Goal: Task Accomplishment & Management: Manage account settings

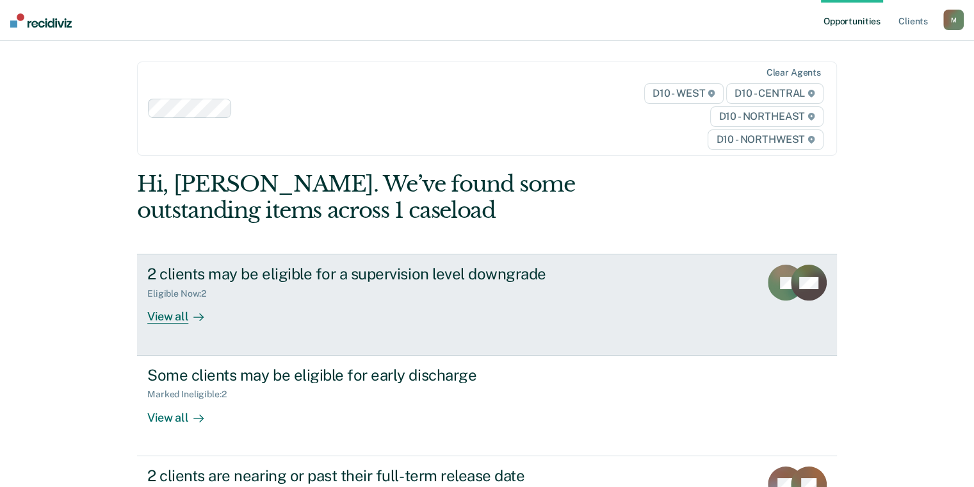
click at [443, 288] on div "Eligible Now : 2" at bounding box center [372, 291] width 450 height 16
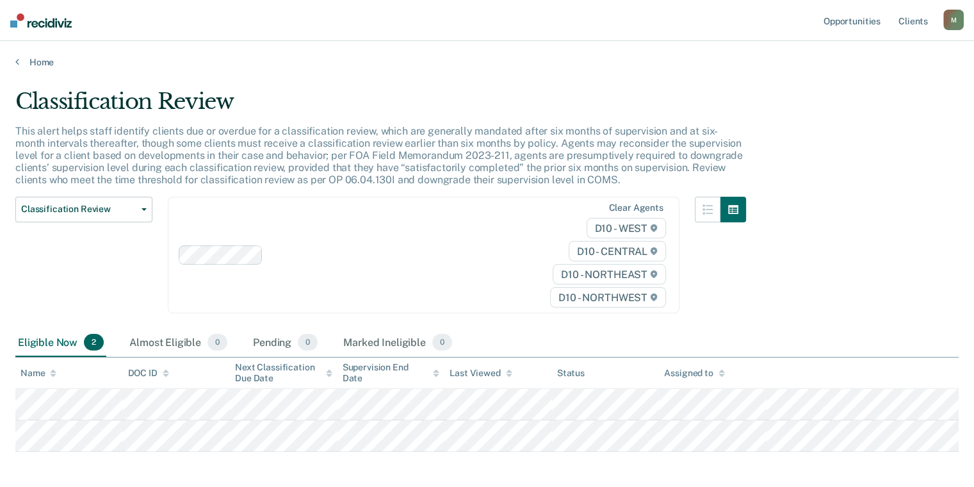
scroll to position [56, 0]
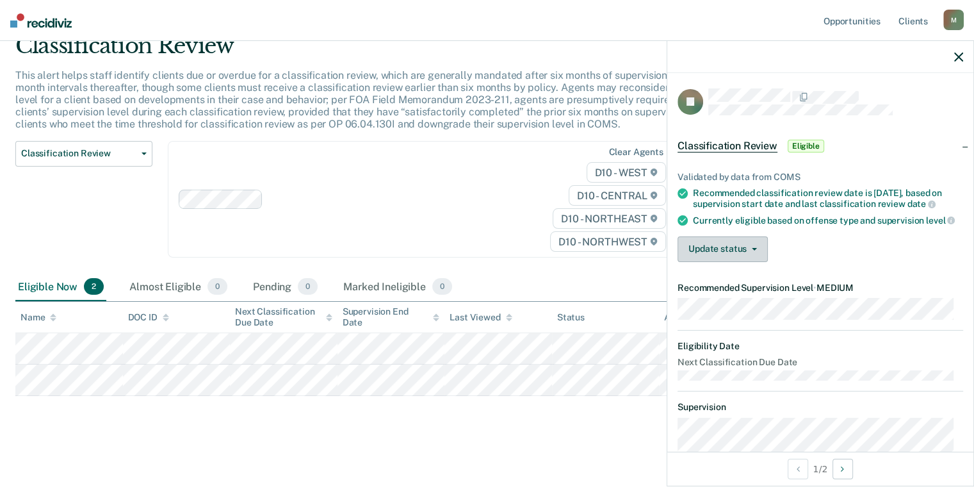
click at [753, 254] on button "Update status" at bounding box center [723, 249] width 90 height 26
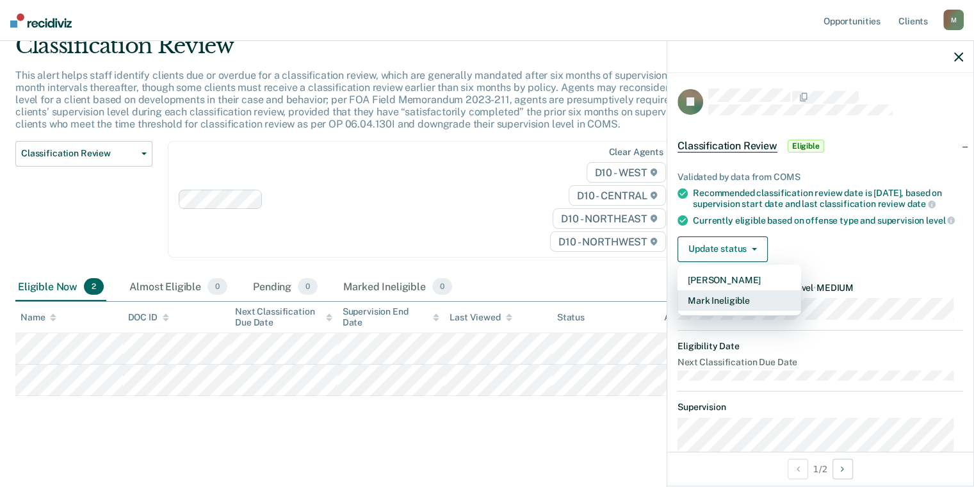
click at [745, 310] on button "Mark Ineligible" at bounding box center [740, 300] width 124 height 20
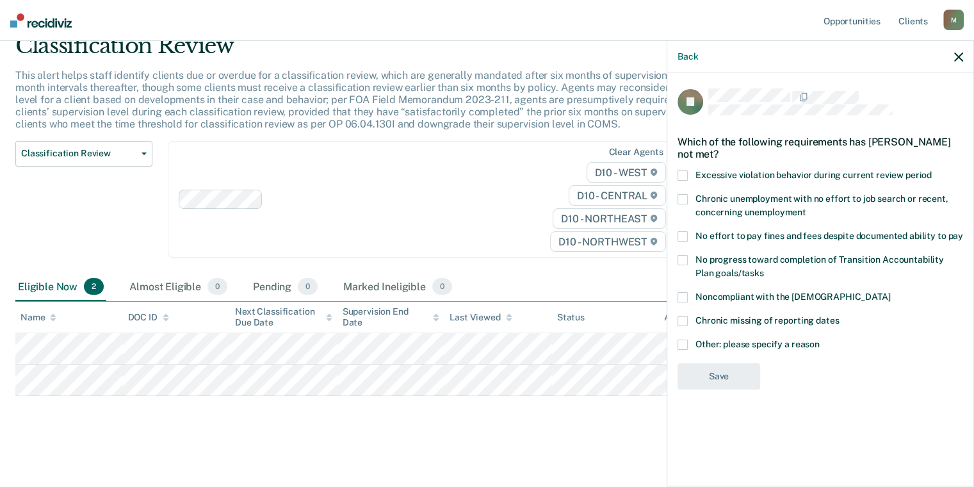
click at [958, 54] on icon "button" at bounding box center [958, 57] width 9 height 9
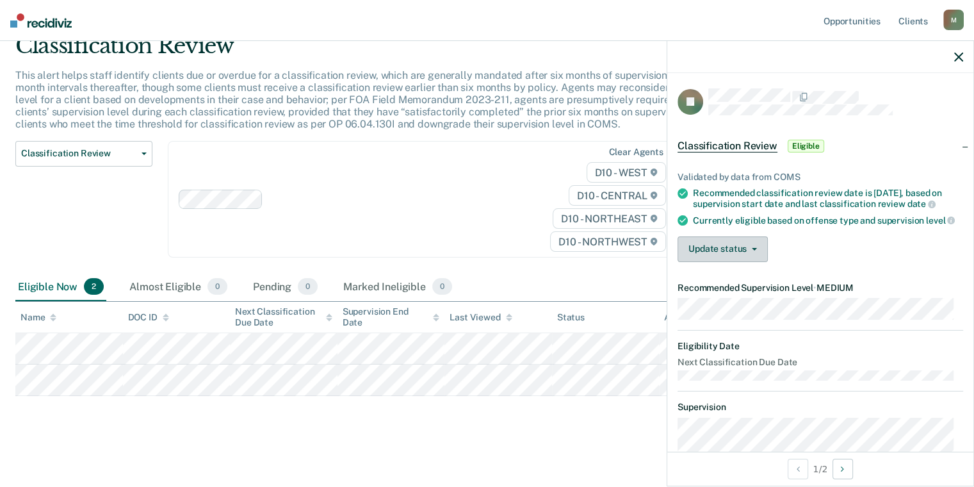
click at [737, 254] on button "Update status" at bounding box center [723, 249] width 90 height 26
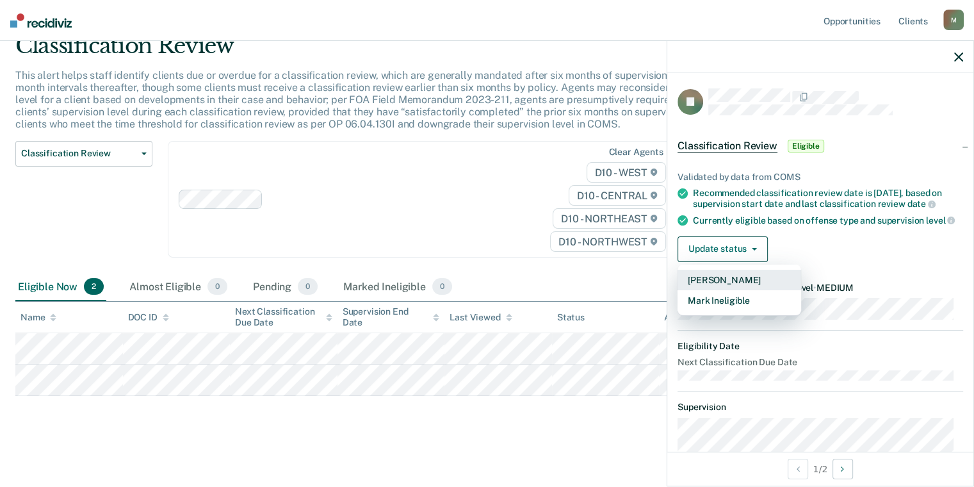
click at [738, 288] on button "[PERSON_NAME]" at bounding box center [740, 280] width 124 height 20
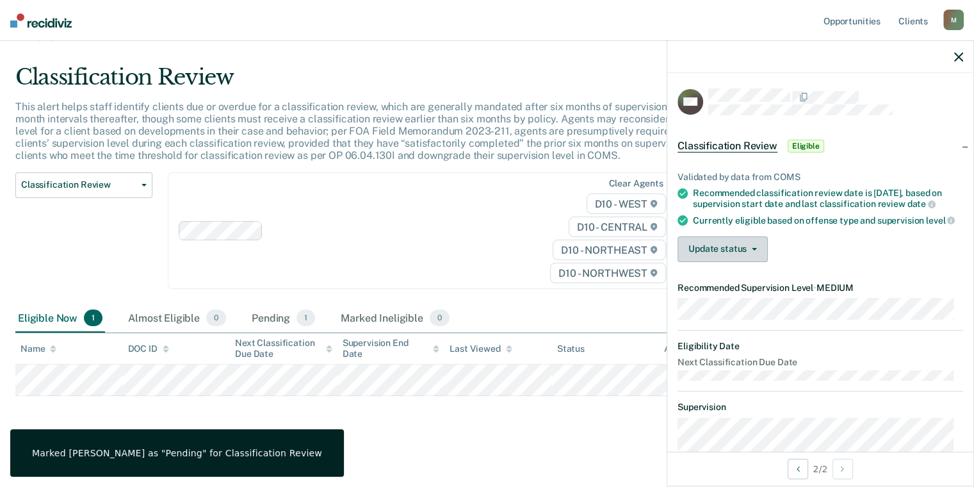
click at [746, 253] on button "Update status" at bounding box center [723, 249] width 90 height 26
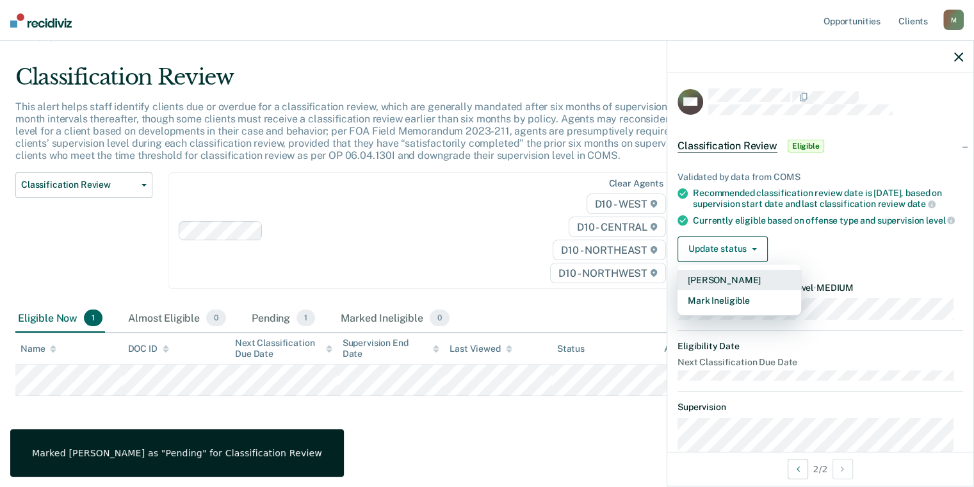
click at [729, 290] on button "[PERSON_NAME]" at bounding box center [740, 280] width 124 height 20
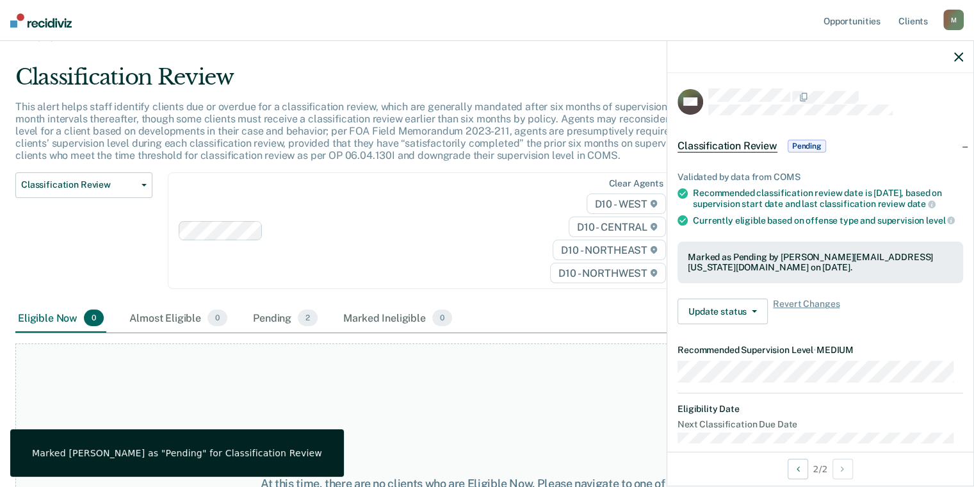
click at [961, 56] on icon "button" at bounding box center [958, 57] width 9 height 9
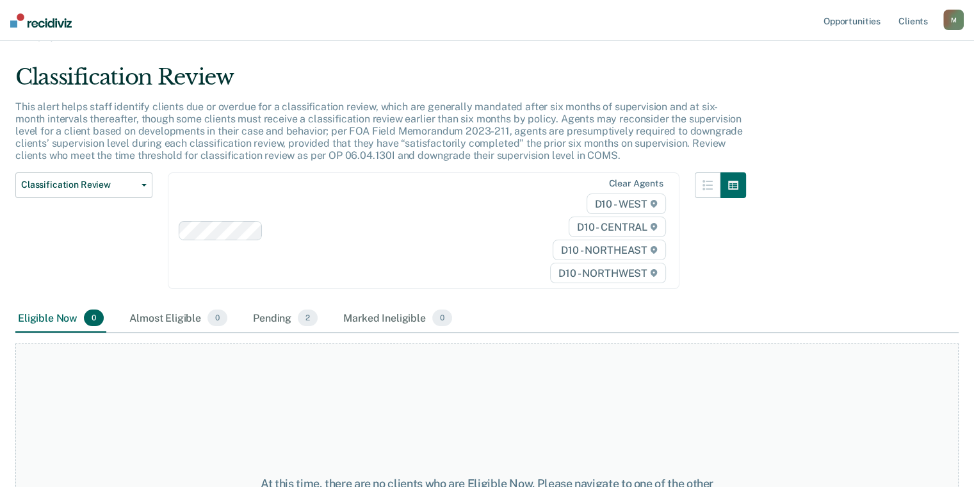
click at [957, 24] on div "M" at bounding box center [953, 20] width 20 height 20
click at [869, 48] on link "Profile" at bounding box center [902, 52] width 103 height 11
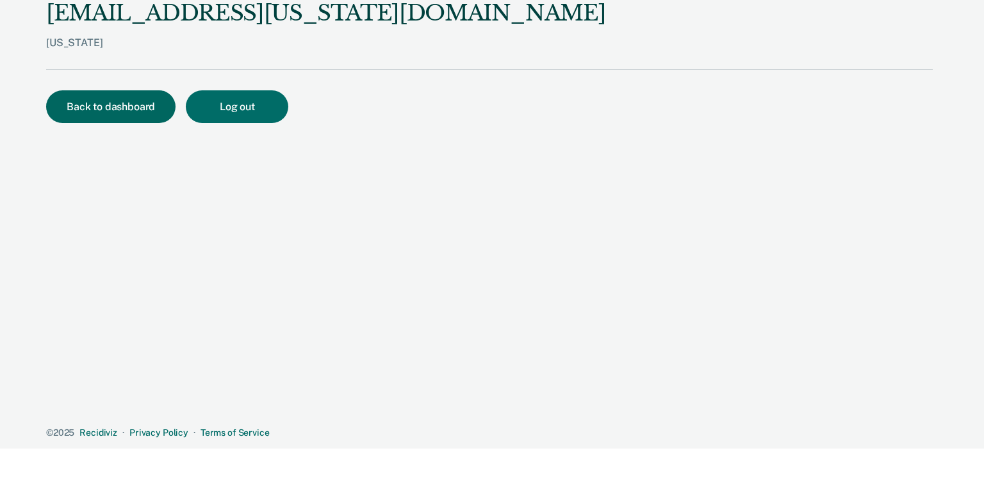
click at [119, 106] on button "Back to dashboard" at bounding box center [110, 106] width 129 height 33
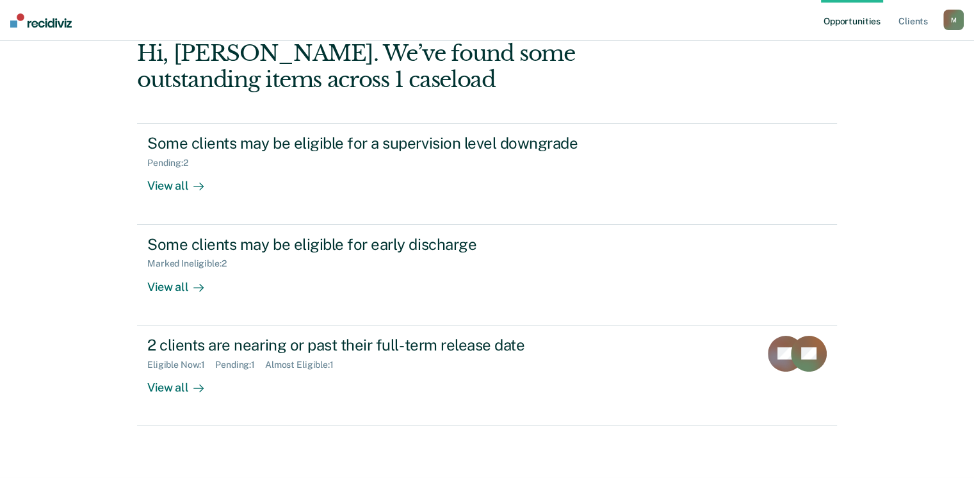
scroll to position [147, 0]
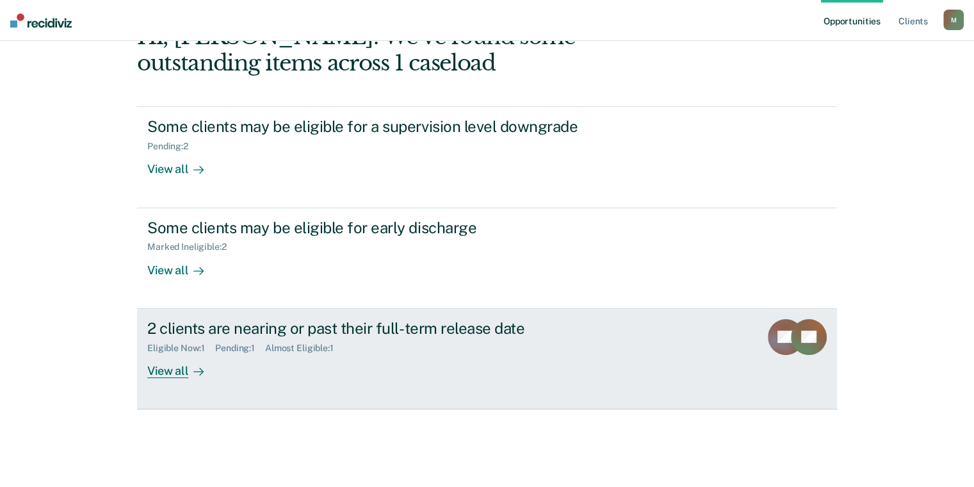
click at [170, 371] on div "View all" at bounding box center [183, 365] width 72 height 25
